Goal: Task Accomplishment & Management: Use online tool/utility

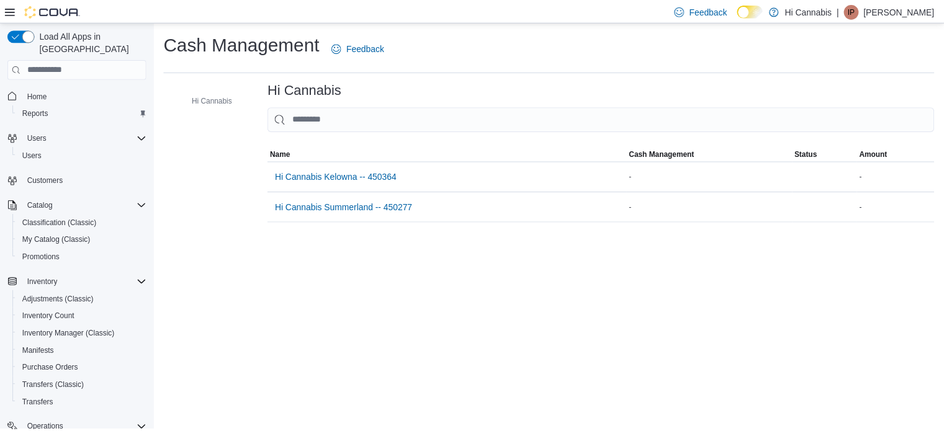
scroll to position [141, 0]
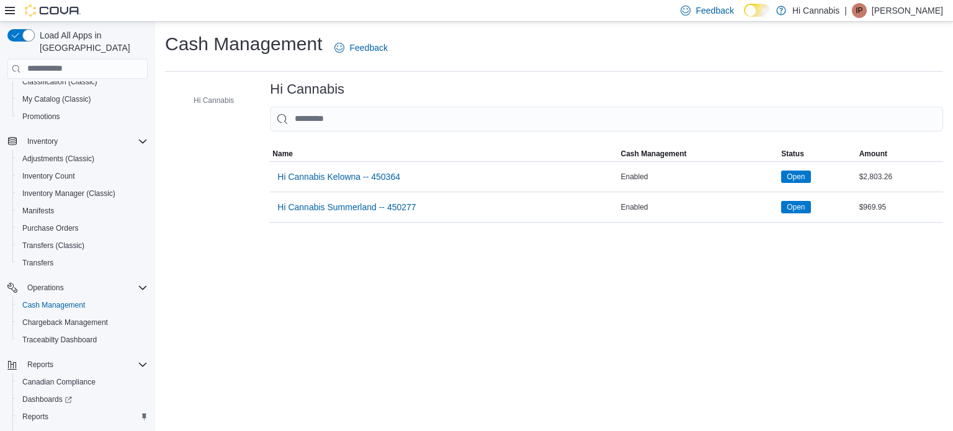
click at [326, 176] on span "Hi Cannabis Kelowna -- 450364" at bounding box center [338, 177] width 123 height 12
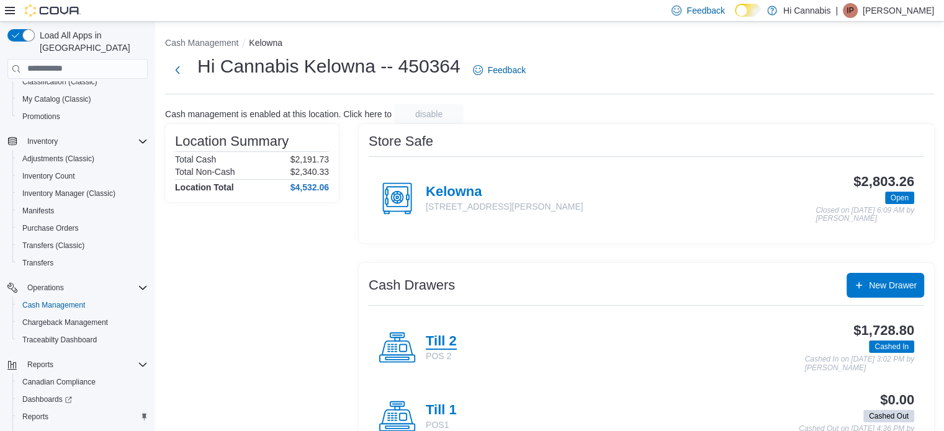
click at [445, 337] on h4 "Till 2" at bounding box center [441, 342] width 31 height 16
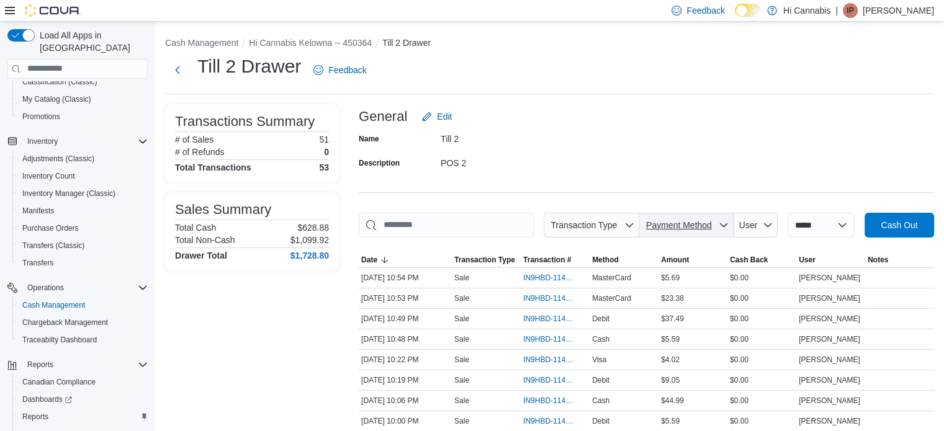
click at [678, 226] on span "Payment Method" at bounding box center [679, 225] width 66 height 10
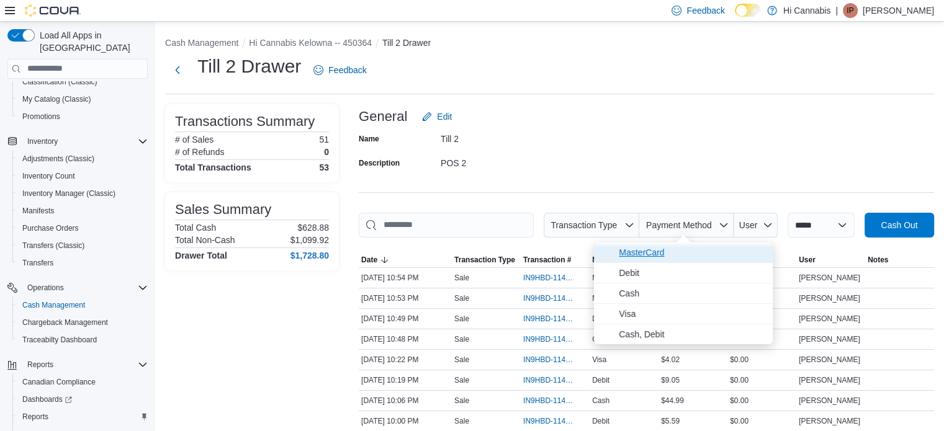
click at [652, 253] on span "MasterCard" at bounding box center [692, 252] width 146 height 15
type input "**********"
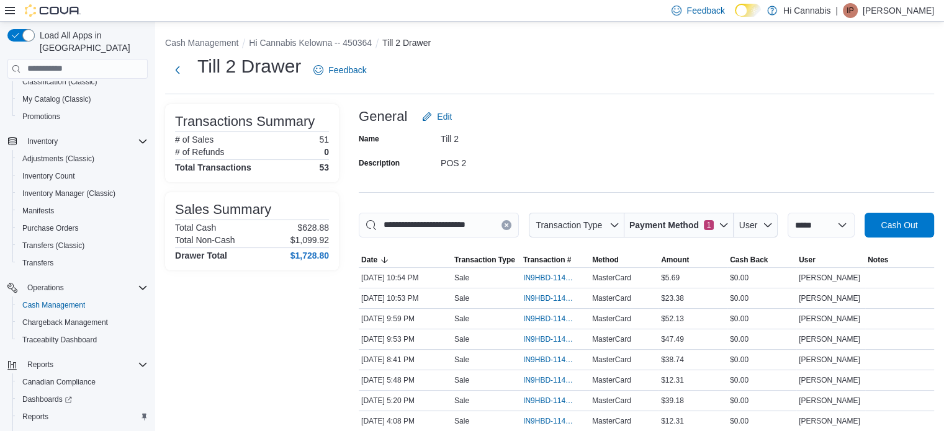
click at [676, 158] on div "Name Till 2 Description POS 2" at bounding box center [646, 150] width 575 height 43
click at [546, 340] on span "IN9HBD-114966" at bounding box center [549, 340] width 52 height 10
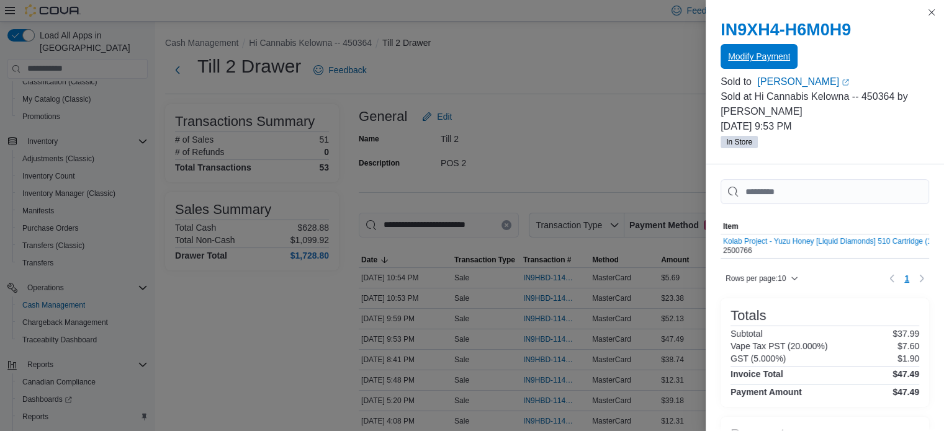
click at [781, 52] on span "Modify Payment" at bounding box center [759, 56] width 62 height 12
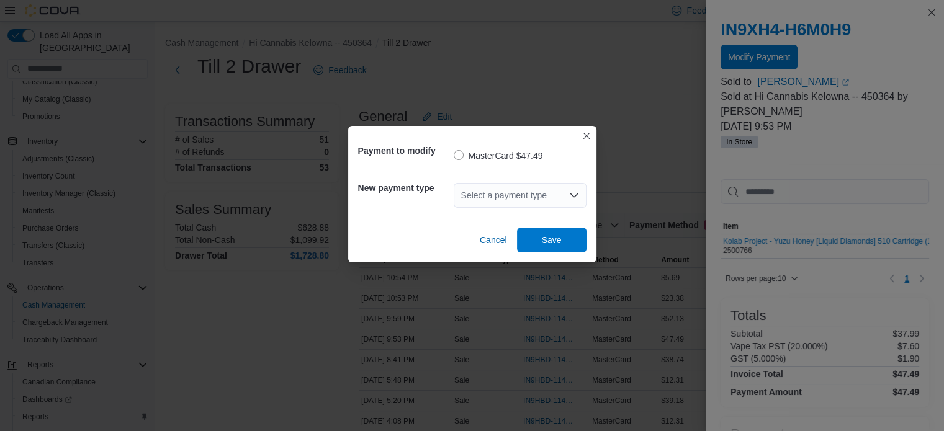
click at [511, 187] on div "Select a payment type" at bounding box center [520, 195] width 133 height 25
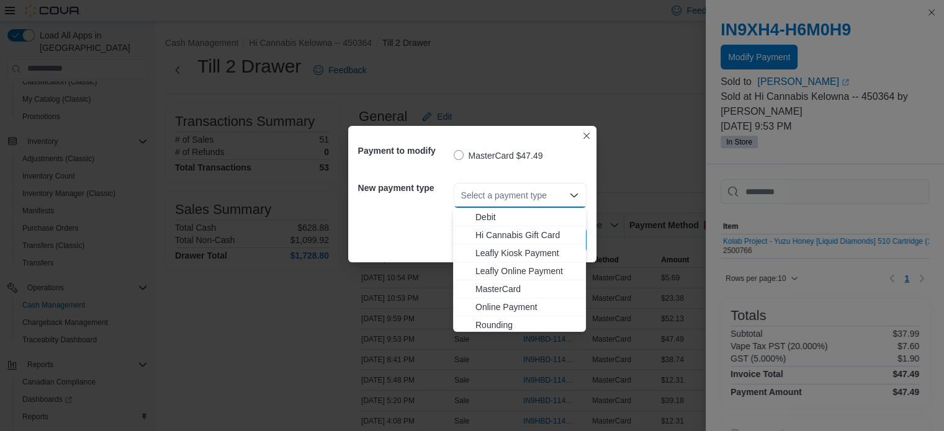
scroll to position [109, 0]
click at [490, 327] on span "Visa" at bounding box center [526, 323] width 103 height 12
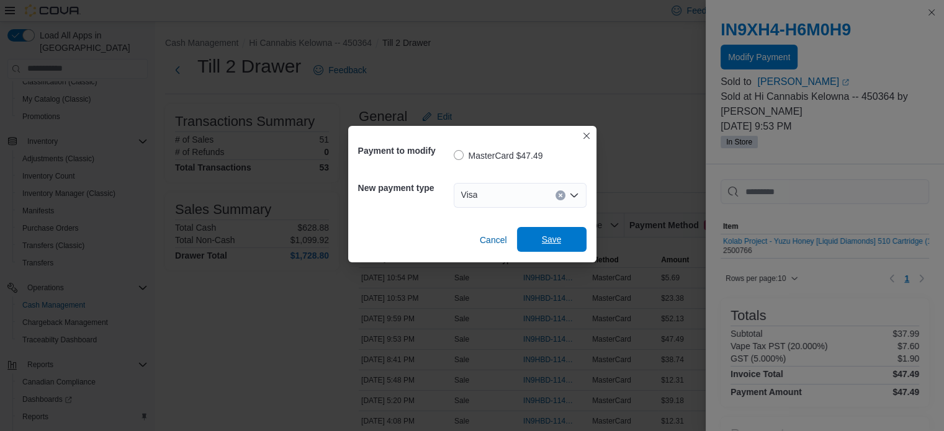
click at [564, 250] on span "Save" at bounding box center [552, 239] width 55 height 25
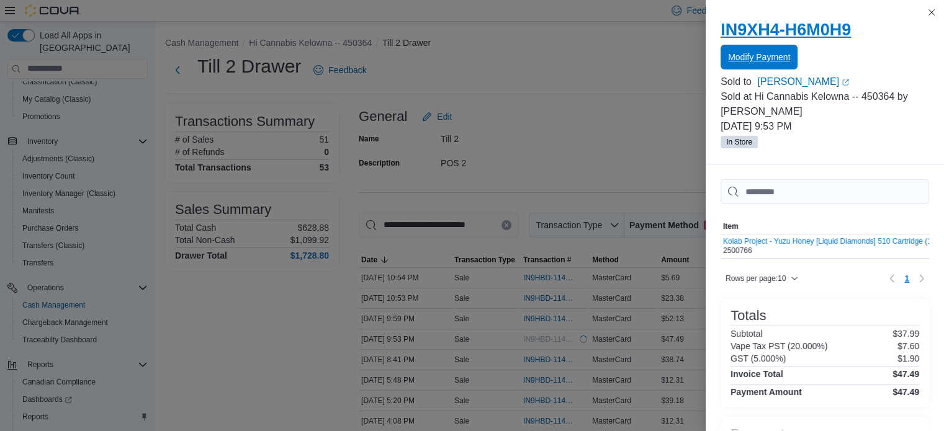
scroll to position [0, 0]
click at [930, 14] on button "Close this dialog" at bounding box center [931, 11] width 15 height 15
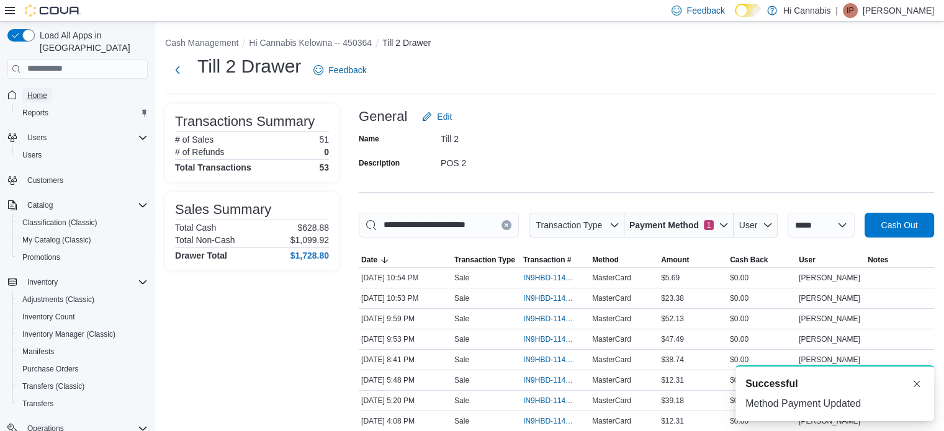
click at [47, 88] on link "Home" at bounding box center [37, 95] width 30 height 15
